Goal: Information Seeking & Learning: Learn about a topic

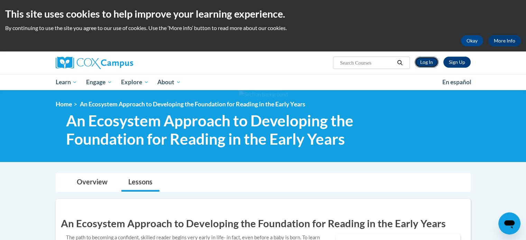
click at [425, 58] on link "Log In" at bounding box center [427, 62] width 24 height 11
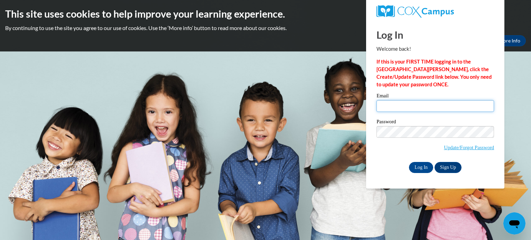
click at [422, 106] on input "Email" at bounding box center [436, 106] width 118 height 12
type input "[EMAIL_ADDRESS][DOMAIN_NAME]"
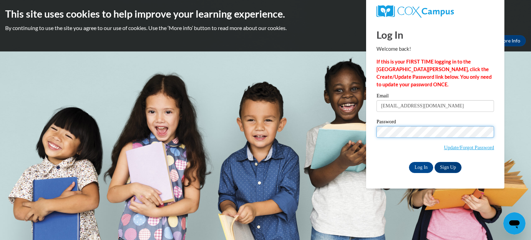
click at [409, 162] on input "Log In" at bounding box center [421, 167] width 24 height 11
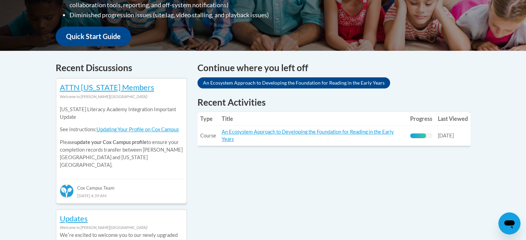
scroll to position [311, 0]
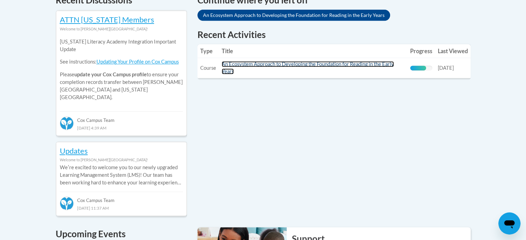
click at [357, 67] on link "An Ecosystem Approach to Developing the Foundation for Reading in the Early Yea…" at bounding box center [308, 67] width 172 height 13
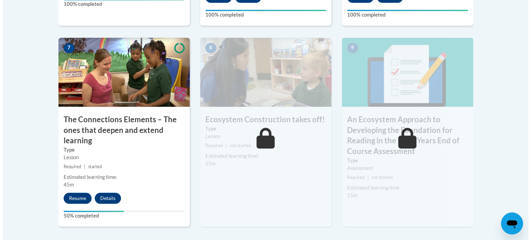
scroll to position [615, 0]
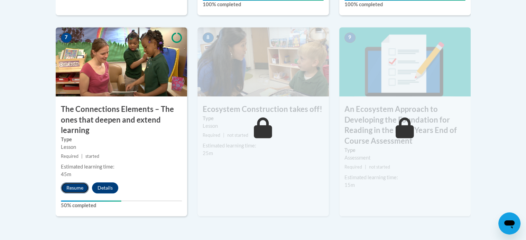
click at [67, 187] on button "Resume" at bounding box center [75, 188] width 28 height 11
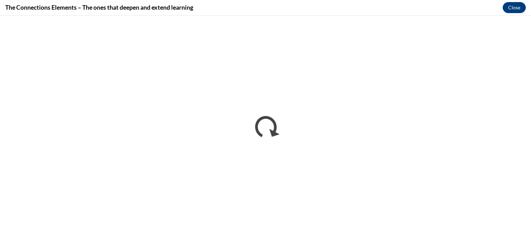
scroll to position [0, 0]
